Goal: Navigation & Orientation: Go to known website

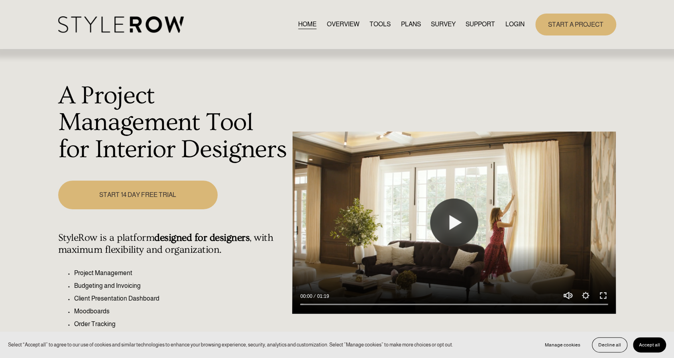
click at [509, 26] on link "LOGIN" at bounding box center [514, 24] width 19 height 11
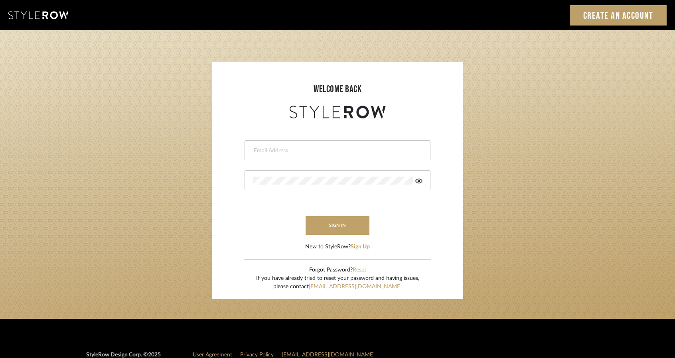
click at [310, 152] on input "email" at bounding box center [336, 151] width 167 height 8
type input "studio@michaeldolatowski.com"
click at [339, 231] on button "sign in" at bounding box center [338, 225] width 64 height 19
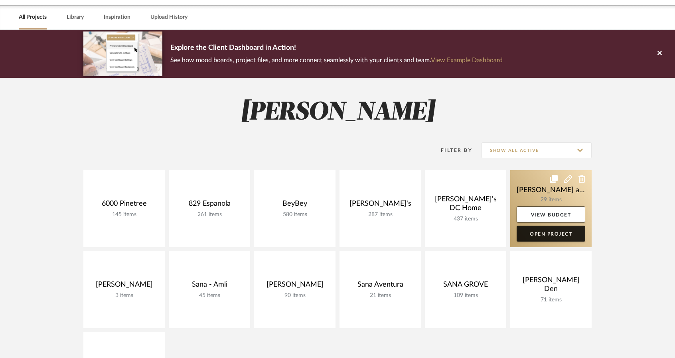
scroll to position [40, 0]
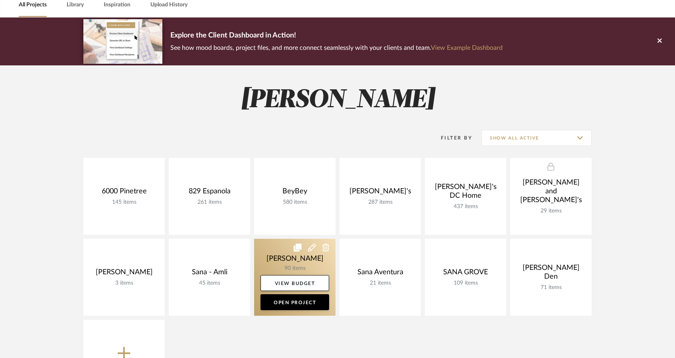
click at [265, 257] on link at bounding box center [294, 277] width 81 height 77
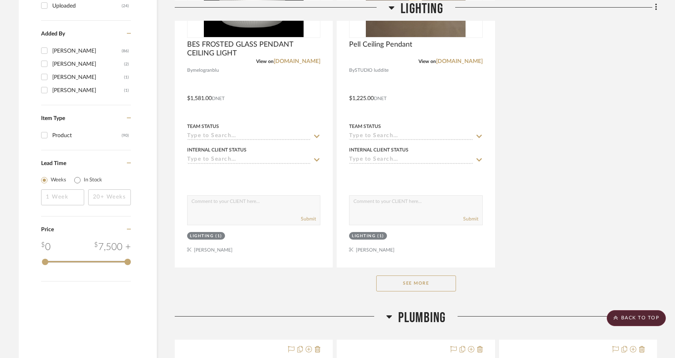
scroll to position [1037, 0]
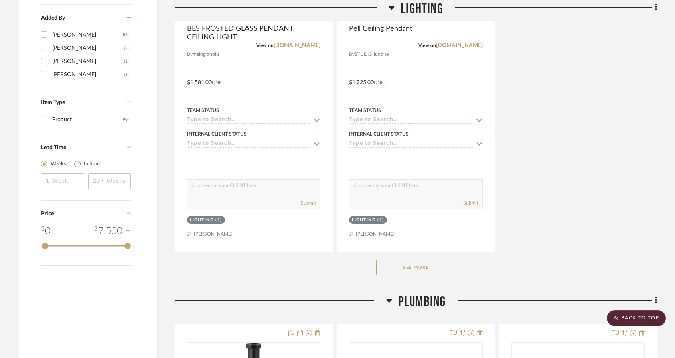
click at [399, 265] on button "See More" at bounding box center [416, 268] width 80 height 16
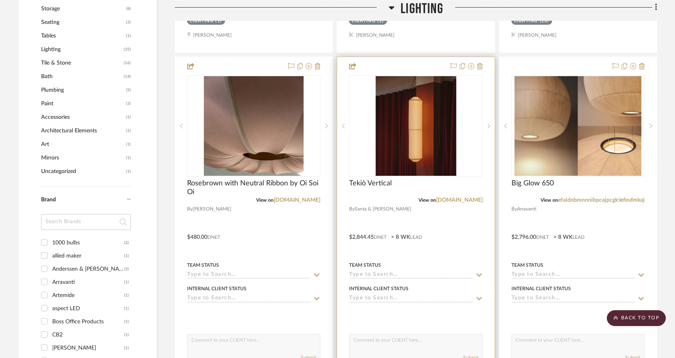
scroll to position [519, 0]
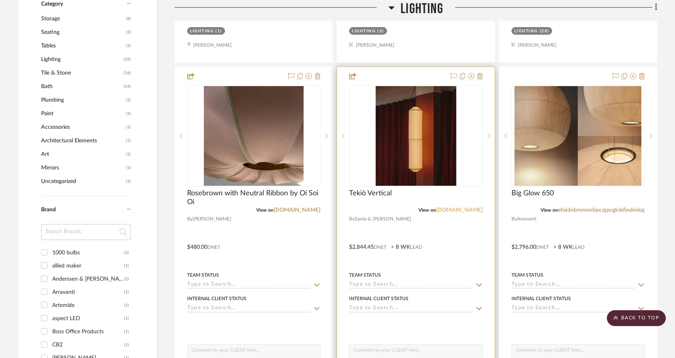
click at [458, 211] on link "[DOMAIN_NAME]" at bounding box center [459, 210] width 47 height 6
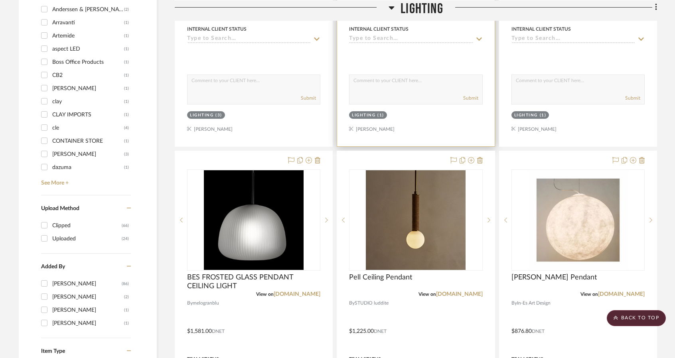
scroll to position [798, 0]
